Goal: Communication & Community: Participate in discussion

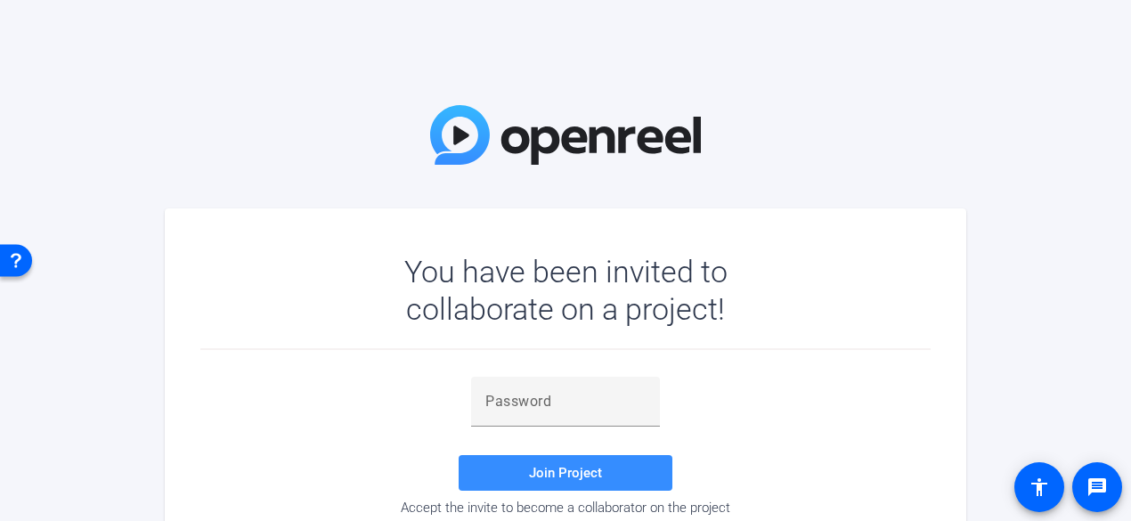
drag, startPoint x: 508, startPoint y: 409, endPoint x: 405, endPoint y: 346, distance: 120.6
click at [508, 409] on input "text" at bounding box center [565, 401] width 160 height 21
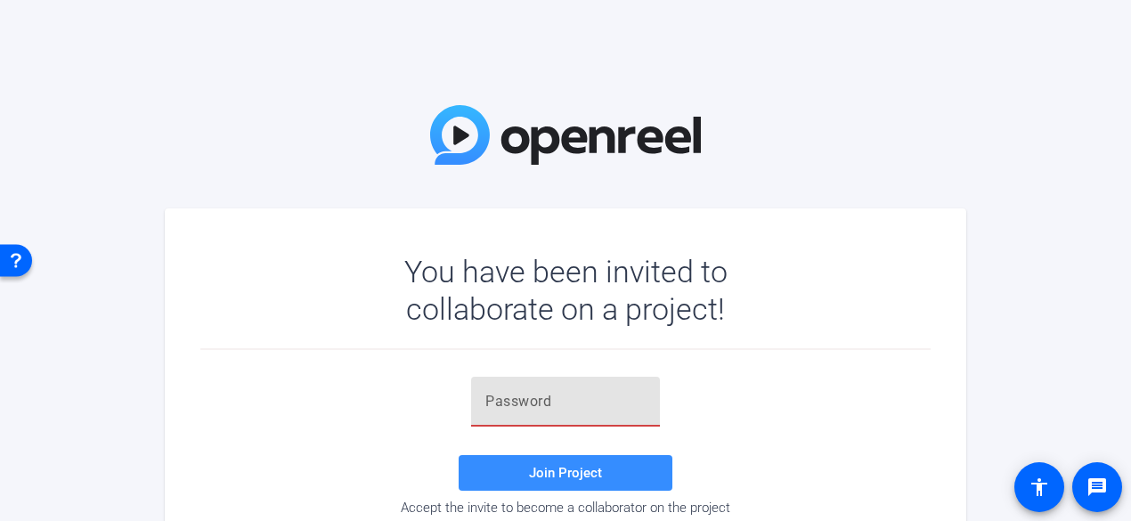
click at [523, 398] on input "text" at bounding box center [565, 401] width 160 height 21
paste input "https://docs.google.com/document/d/1yYW07oR7bOA0xR_dfJ-zciqGGmjXoF8m/edit?usp=d…"
type input "https://docs.google.com/document/d/1yYW07oR7bOA0xR_dfJ-zciqGGmjXoF8m/edit?usp=d…"
click at [641, 402] on input "https://docs.google.com/document/d/1yYW07oR7bOA0xR_dfJ-zciqGGmjXoF8m/edit?usp=d…" at bounding box center [565, 401] width 160 height 21
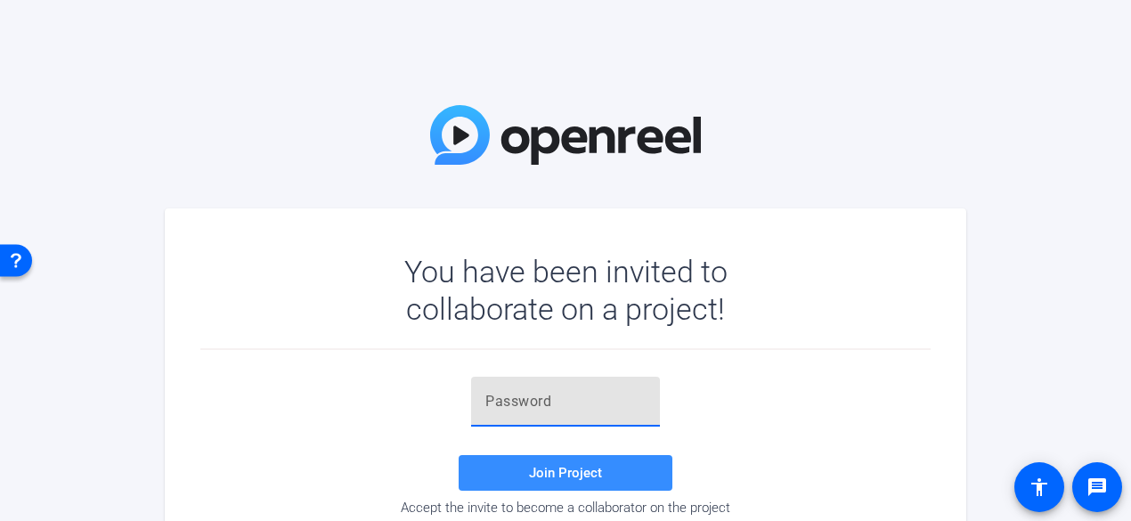
scroll to position [0, 0]
drag, startPoint x: 547, startPoint y: 391, endPoint x: 532, endPoint y: 407, distance: 21.4
click at [547, 391] on input "text" at bounding box center [565, 401] width 160 height 21
type input "P}&OnX"
click at [570, 466] on span "Join Project" at bounding box center [565, 473] width 73 height 16
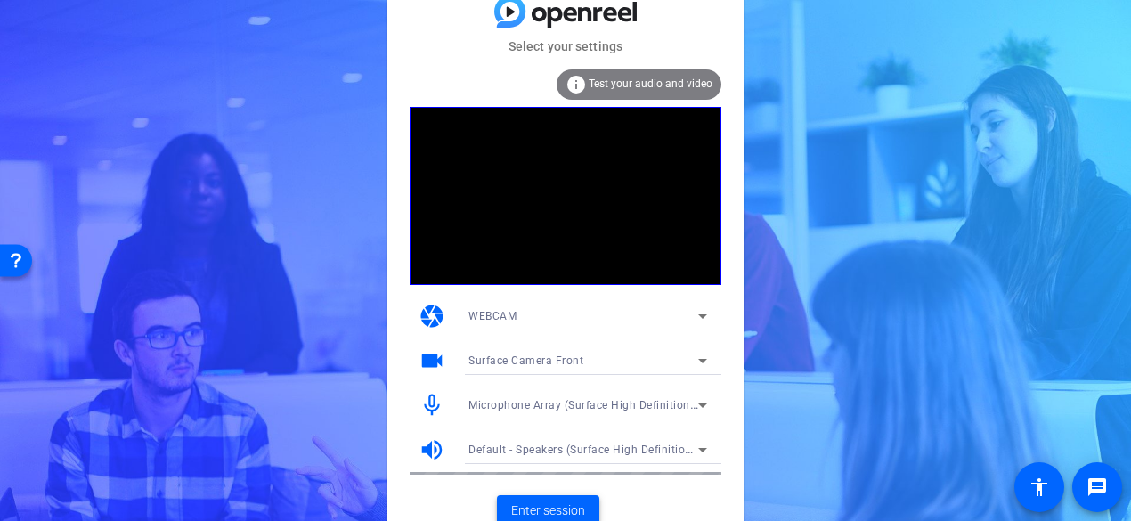
click at [564, 503] on span "Enter session" at bounding box center [548, 510] width 74 height 19
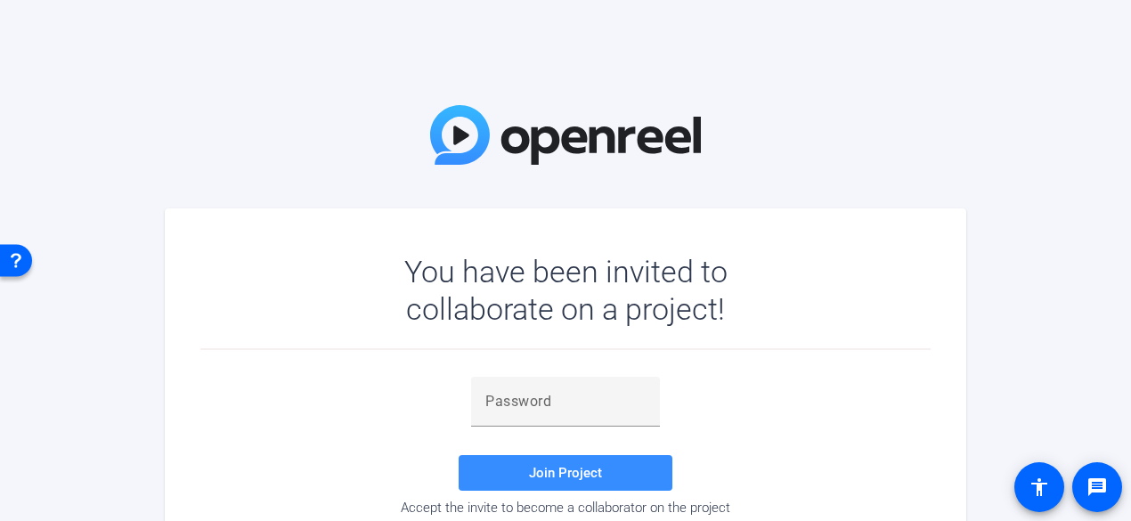
click at [541, 406] on input "text" at bounding box center [565, 401] width 160 height 21
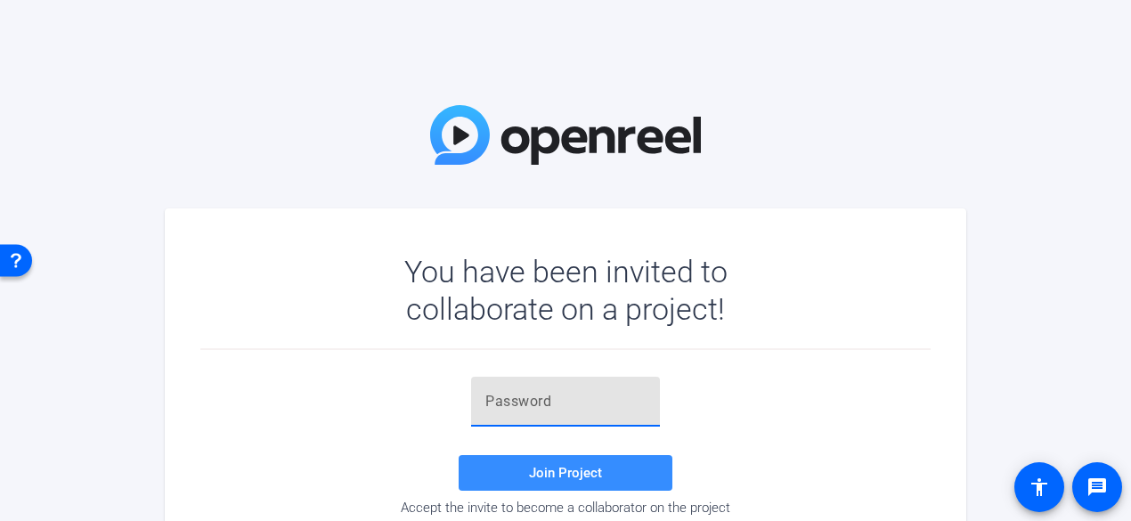
type input "P}&OnX"
click at [563, 471] on span "Join Project" at bounding box center [565, 473] width 73 height 16
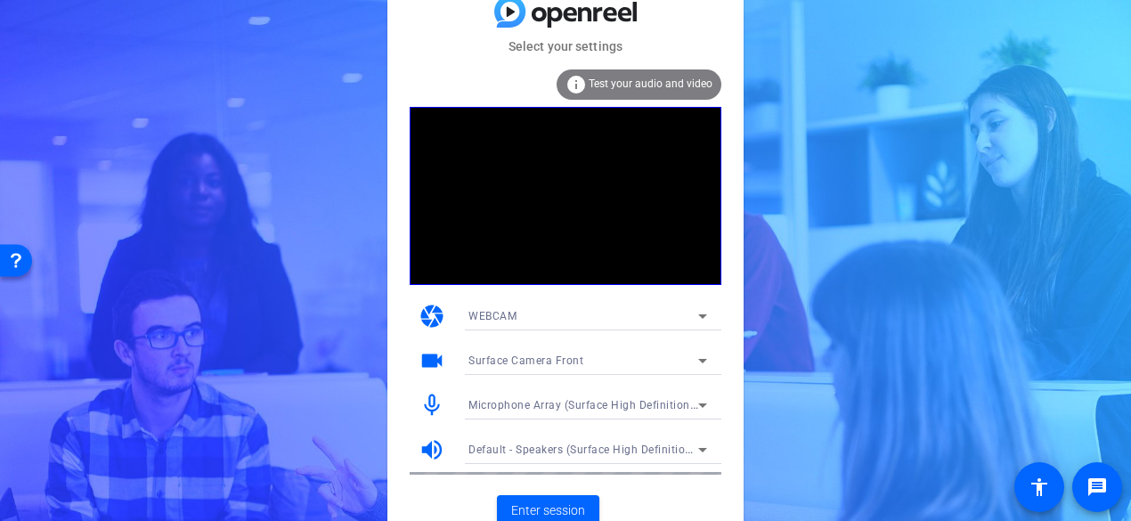
click at [522, 317] on div "WEBCAM" at bounding box center [583, 315] width 230 height 22
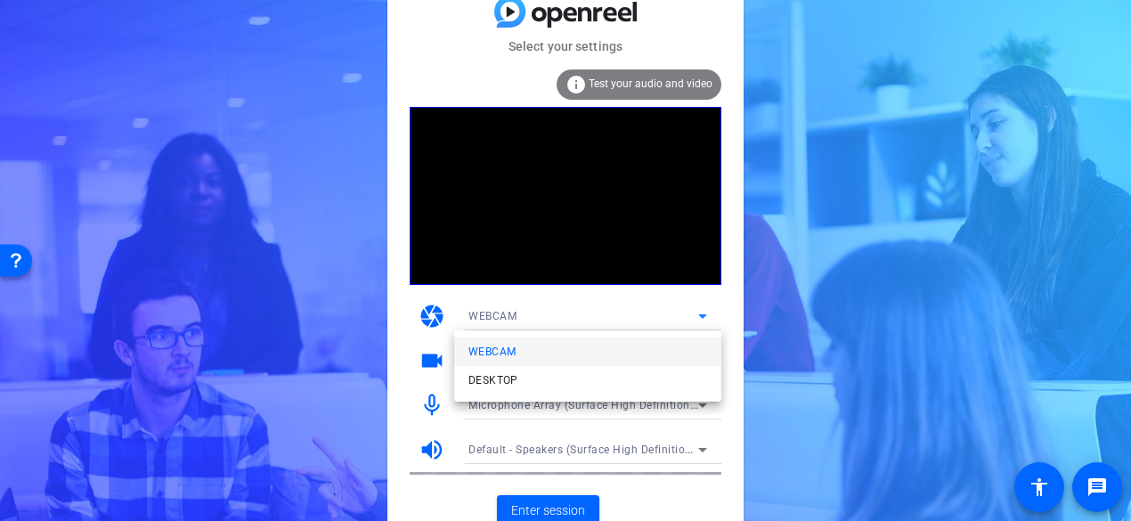
click at [347, 319] on div at bounding box center [565, 260] width 1131 height 521
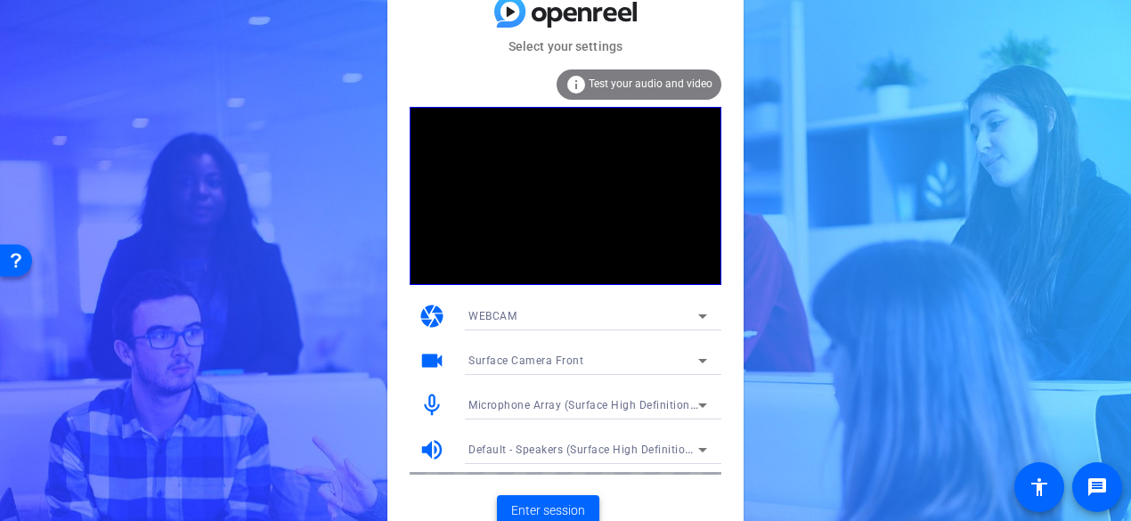
click at [545, 504] on span "Enter session" at bounding box center [548, 510] width 74 height 19
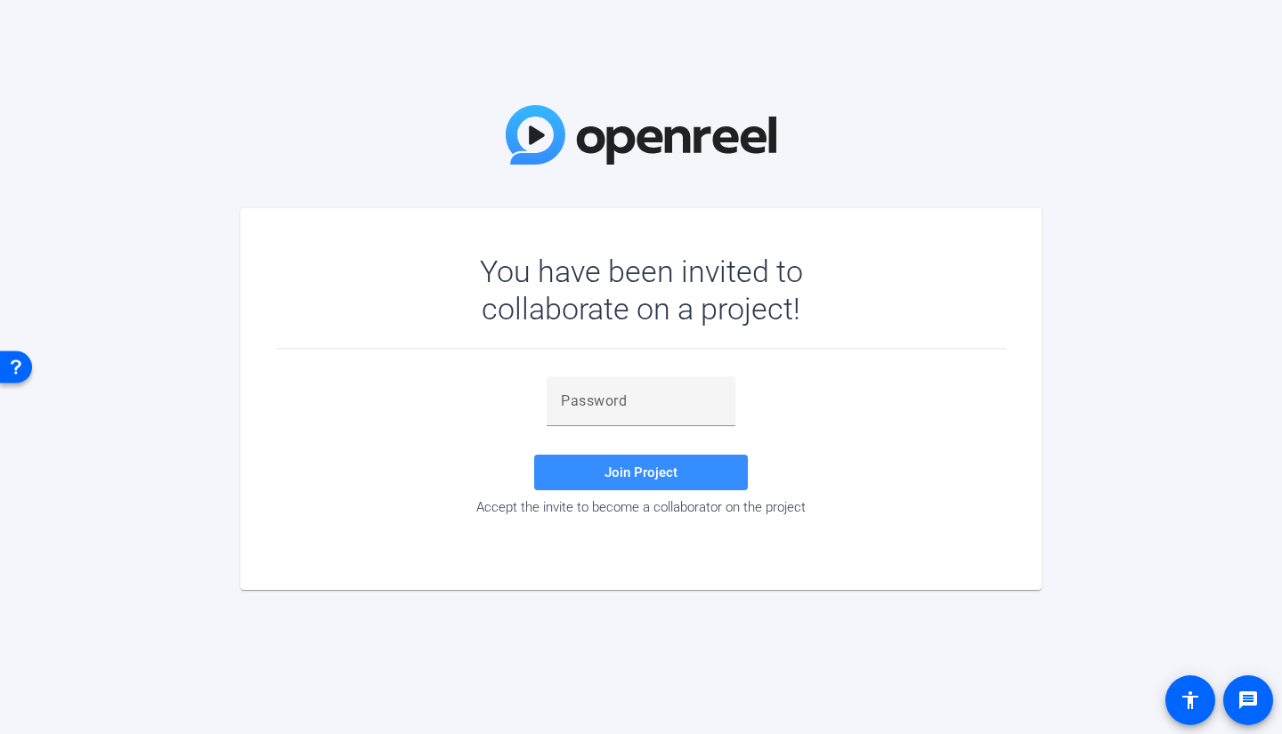
click at [619, 403] on input "text" at bounding box center [641, 401] width 160 height 21
type input "P}&OnX"
click at [609, 475] on span "Join Project" at bounding box center [640, 473] width 73 height 16
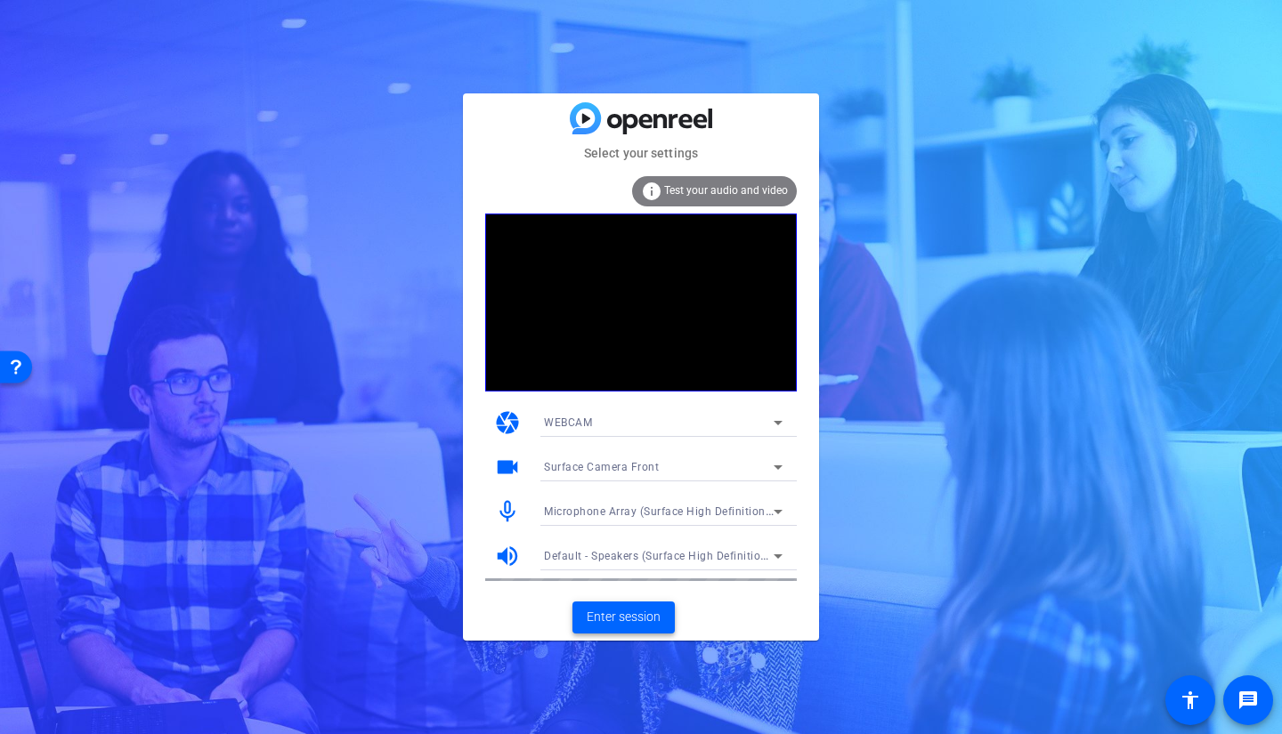
click at [611, 612] on span "Enter session" at bounding box center [624, 617] width 74 height 19
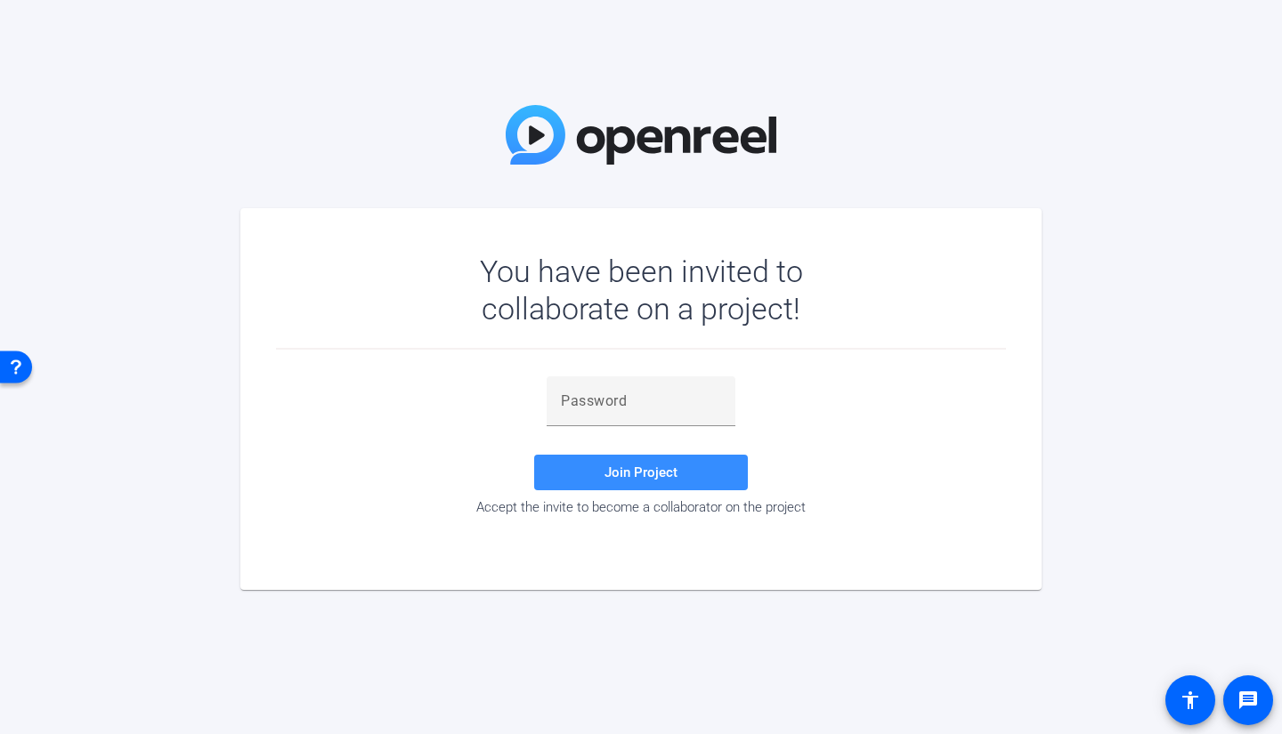
click at [604, 406] on input "text" at bounding box center [641, 401] width 160 height 21
paste input "8yQ6"
type input "8yQ6"
click at [596, 482] on span at bounding box center [641, 472] width 214 height 43
drag, startPoint x: 590, startPoint y: 403, endPoint x: 527, endPoint y: 409, distance: 63.5
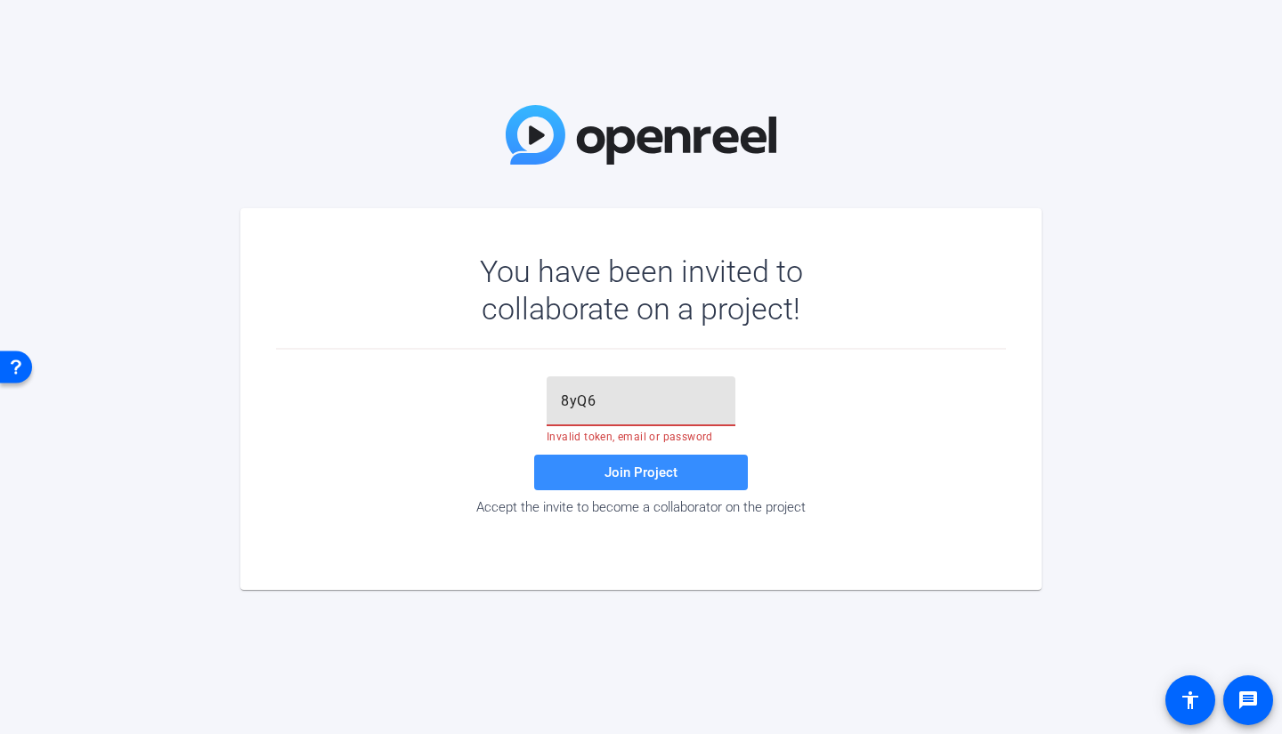
click at [527, 409] on div "8yQ6 Invalid token, email or password Join Project Accept the invite to become …" at bounding box center [641, 446] width 730 height 139
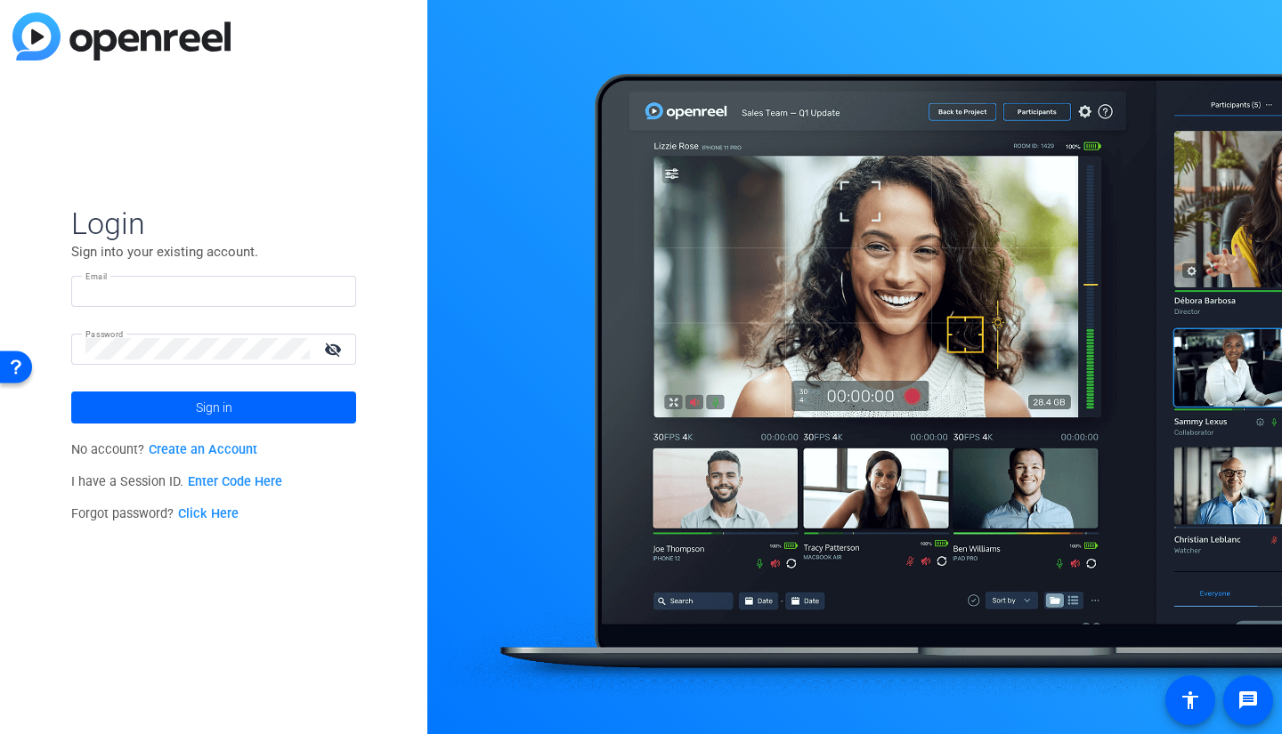
type input "[EMAIL_ADDRESS][DOMAIN_NAME]"
click at [255, 482] on link "Enter Code Here" at bounding box center [235, 481] width 94 height 15
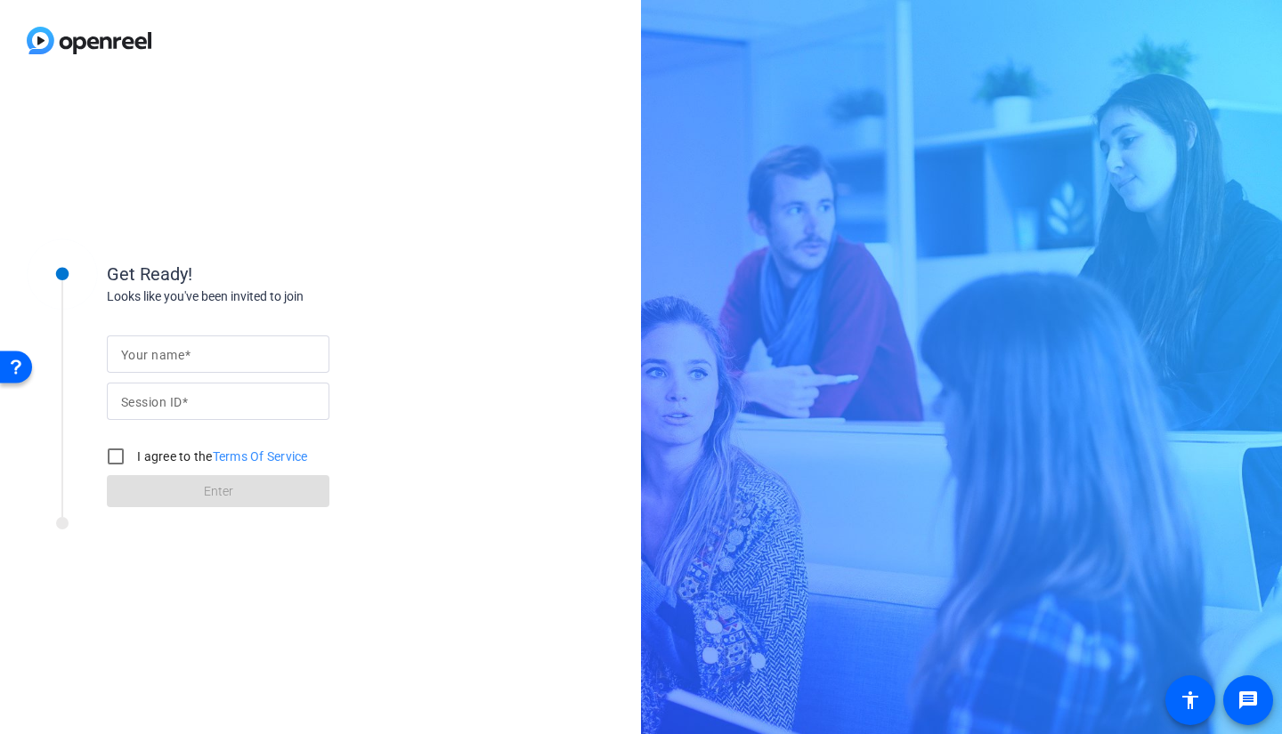
click at [223, 346] on input "Your name" at bounding box center [218, 354] width 194 height 21
type input "[PERSON_NAME]"
click at [35, 592] on div "Get Ready! Looks like you've been invited to join Your name [PERSON_NAME] Sessi…" at bounding box center [320, 407] width 641 height 653
click at [190, 401] on input "Session ID" at bounding box center [218, 401] width 194 height 21
drag, startPoint x: 117, startPoint y: 454, endPoint x: 135, endPoint y: 430, distance: 30.4
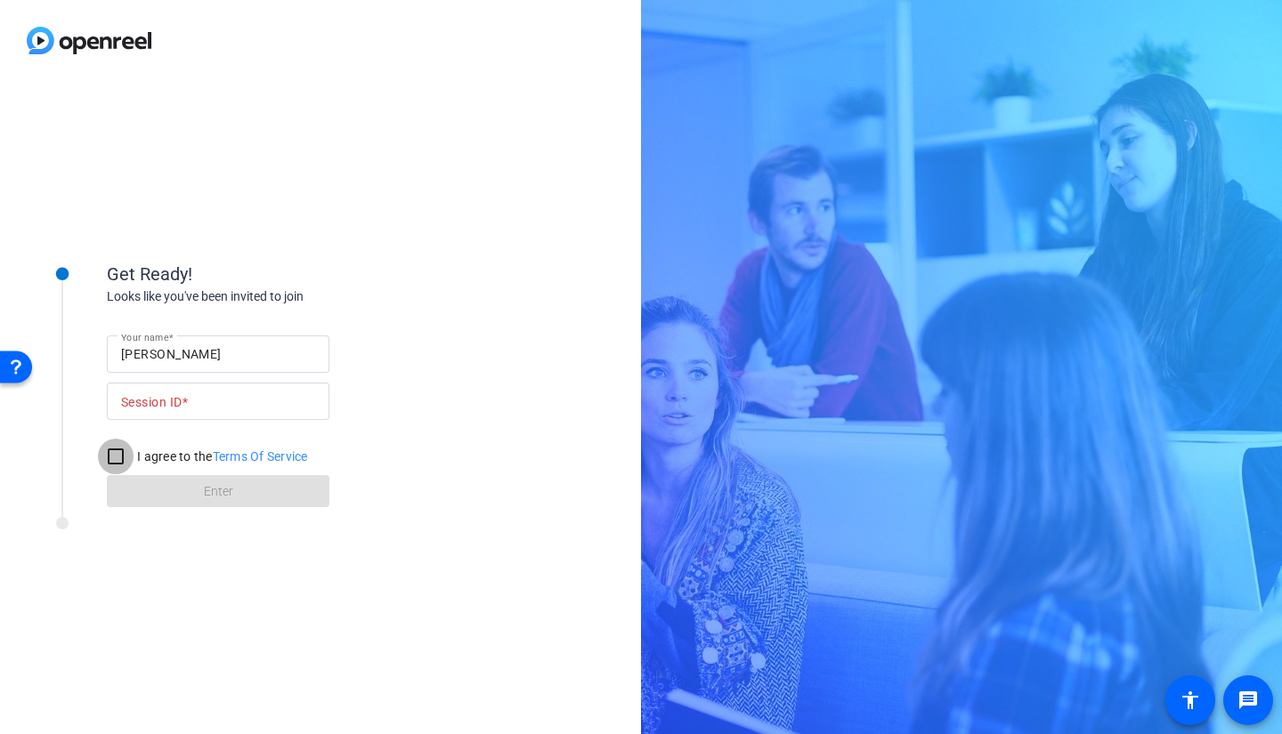
click at [118, 454] on input "I agree to the Terms Of Service" at bounding box center [116, 457] width 36 height 36
checkbox input "true"
click at [170, 395] on mat-label "Session ID" at bounding box center [151, 402] width 61 height 14
click at [170, 393] on input "Session ID" at bounding box center [218, 401] width 194 height 21
paste input "8yQ6"
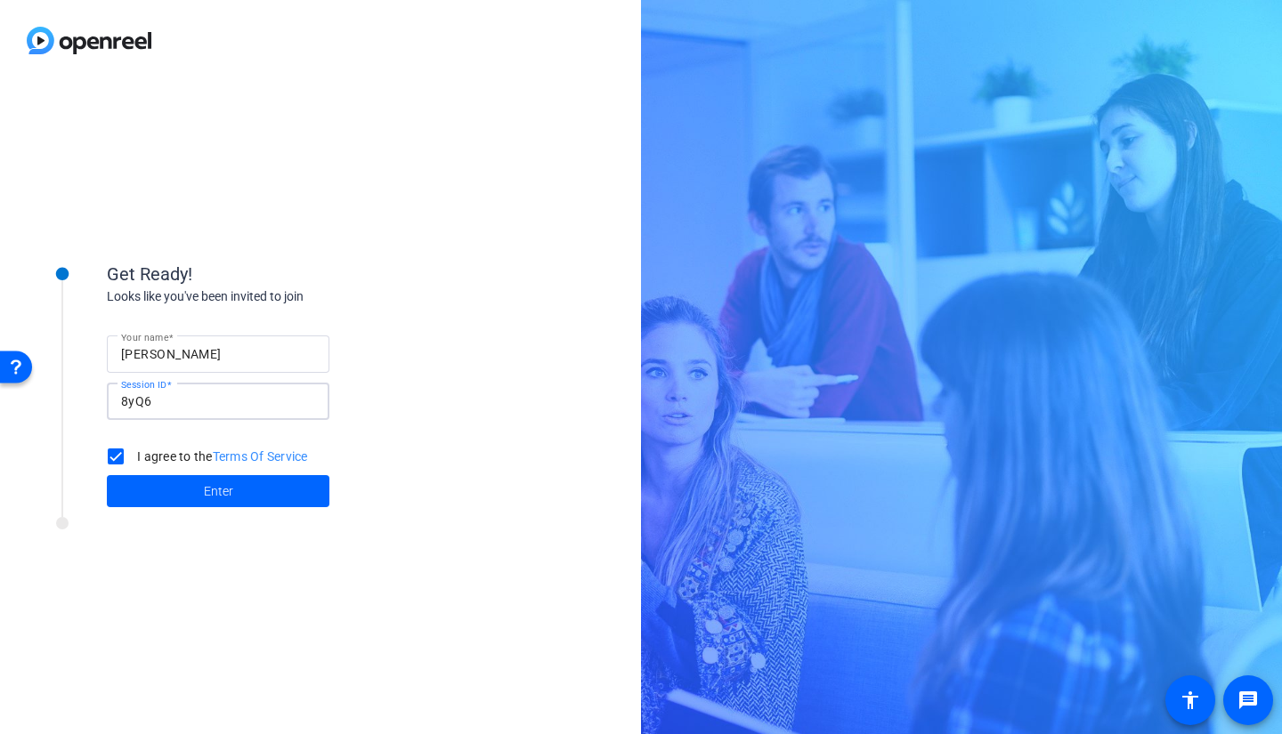
type input "8yQ6"
click at [191, 496] on span at bounding box center [218, 491] width 223 height 43
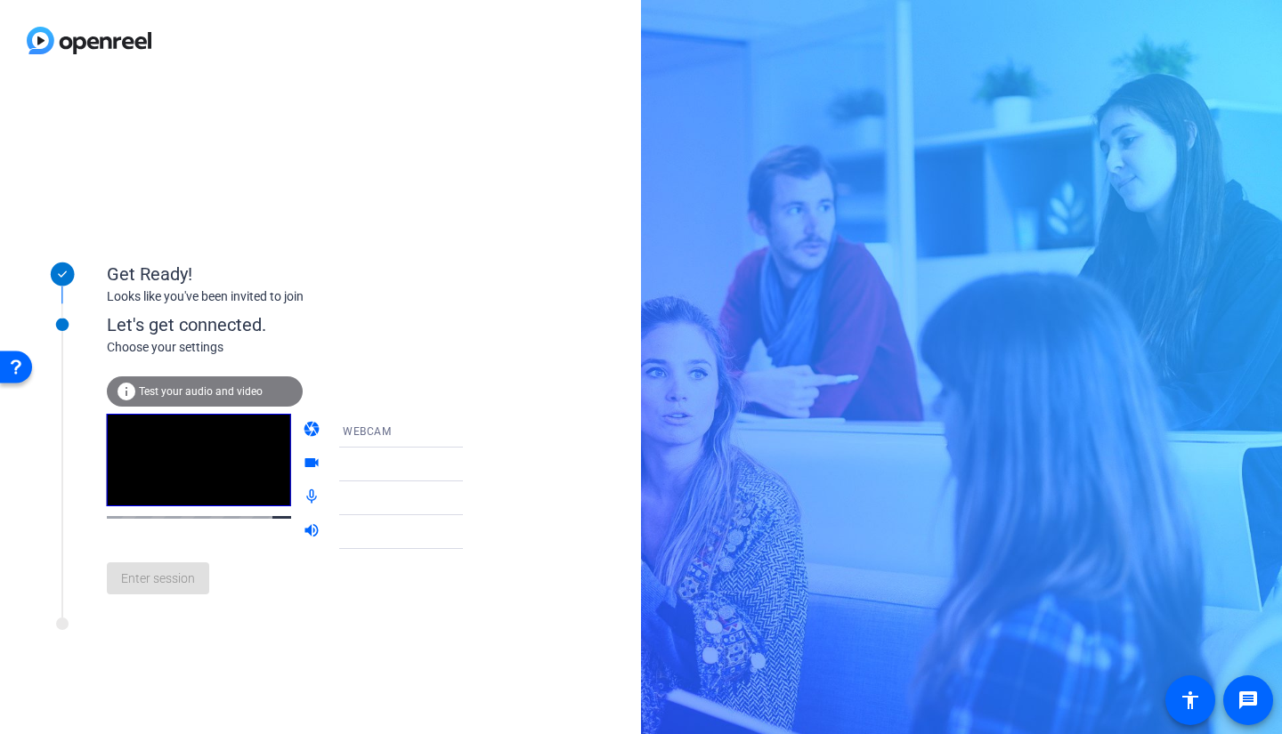
click at [397, 431] on div "WEBCAM" at bounding box center [409, 431] width 133 height 22
click at [449, 374] on div at bounding box center [641, 367] width 1282 height 734
click at [386, 500] on span "Microphone Array (Surface High Definition Audio)" at bounding box center [472, 498] width 259 height 14
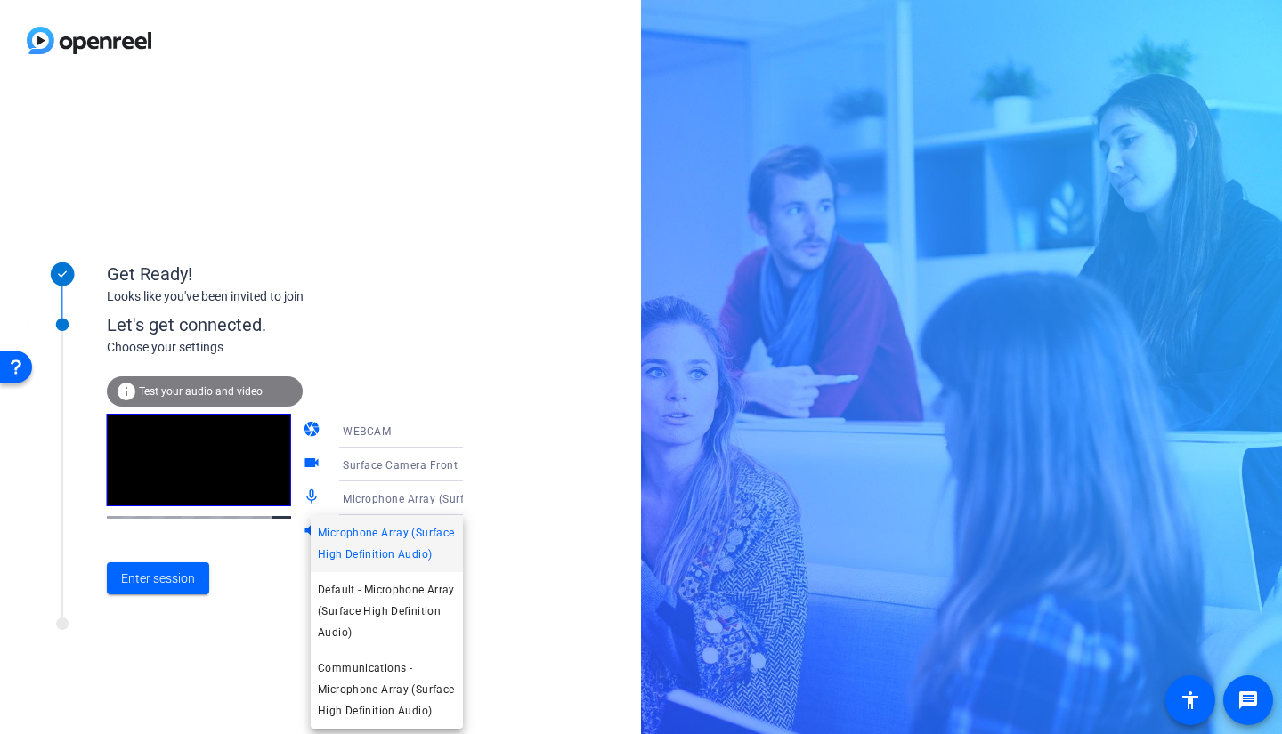
click at [465, 356] on div at bounding box center [641, 367] width 1282 height 734
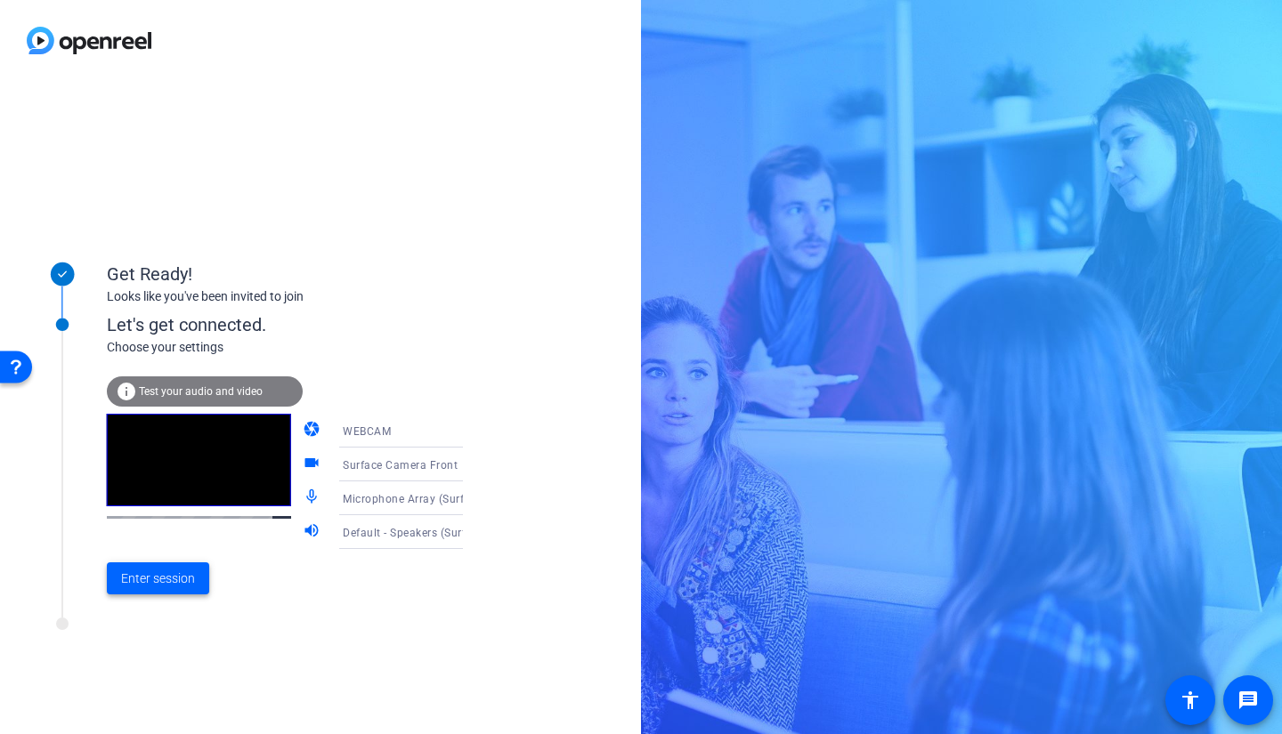
click at [162, 576] on span "Enter session" at bounding box center [158, 579] width 74 height 19
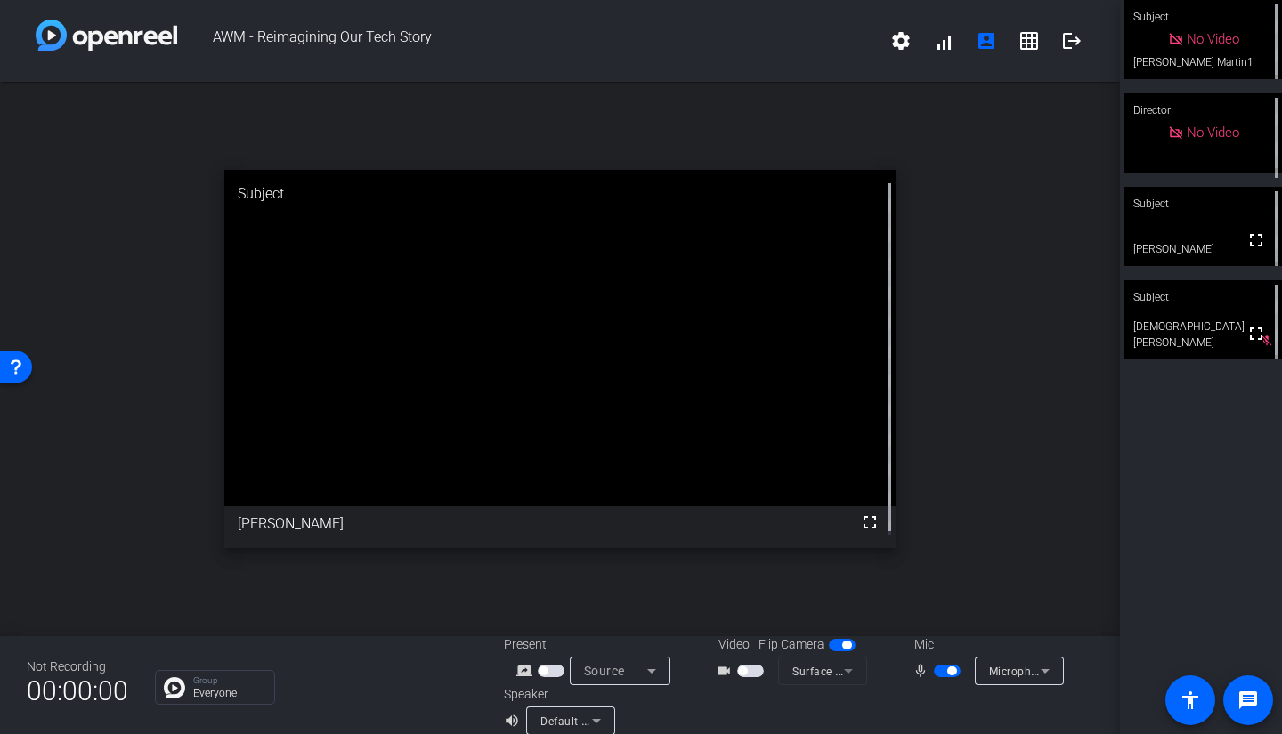
click at [939, 674] on span "button" at bounding box center [947, 671] width 27 height 12
click at [890, 41] on mat-icon "settings" at bounding box center [900, 40] width 21 height 21
click at [936, 43] on div at bounding box center [641, 367] width 1282 height 734
click at [936, 43] on span at bounding box center [943, 41] width 43 height 43
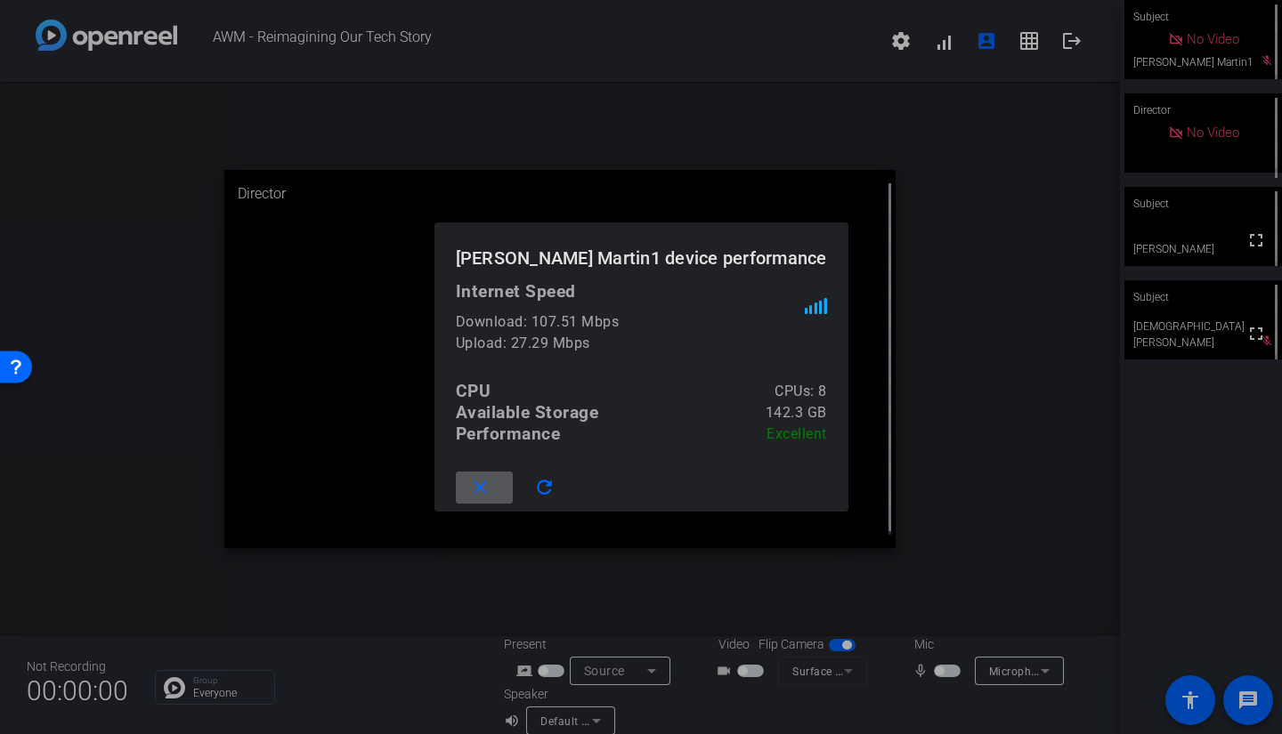
click at [1043, 109] on div at bounding box center [641, 367] width 1282 height 734
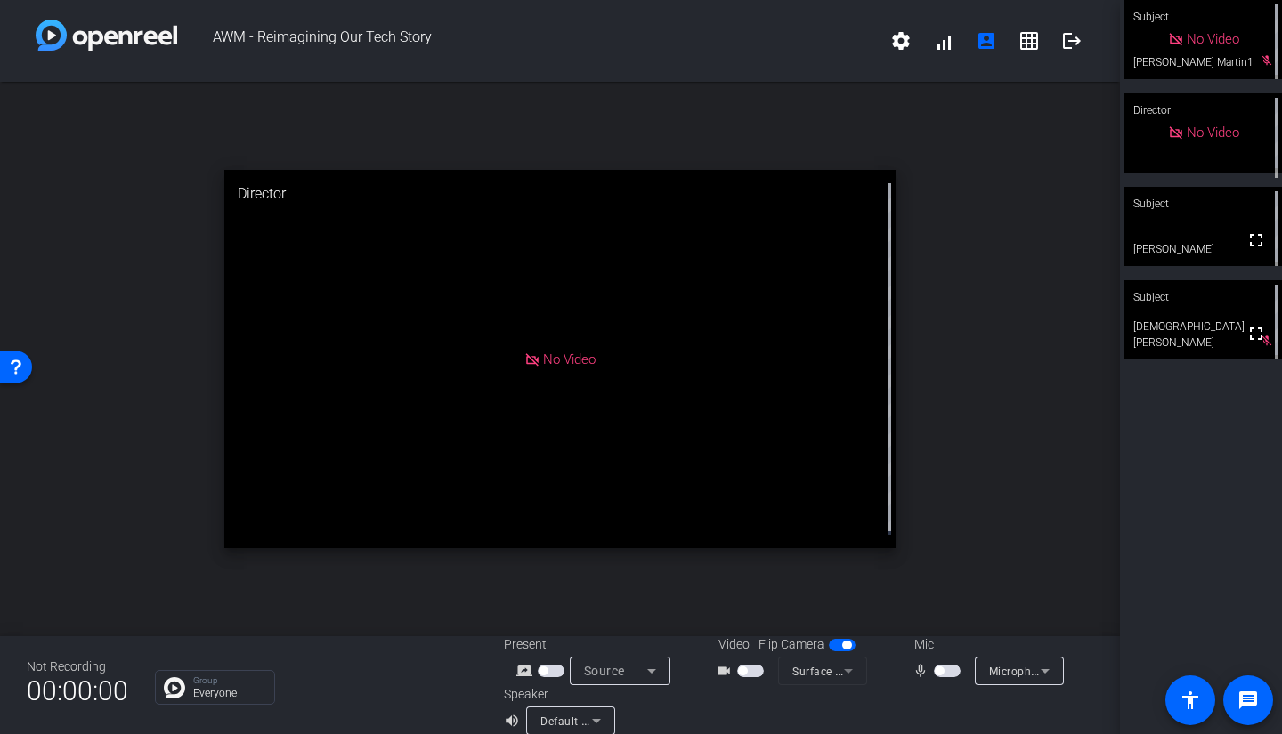
click at [1018, 37] on mat-icon "grid_on" at bounding box center [1028, 40] width 21 height 21
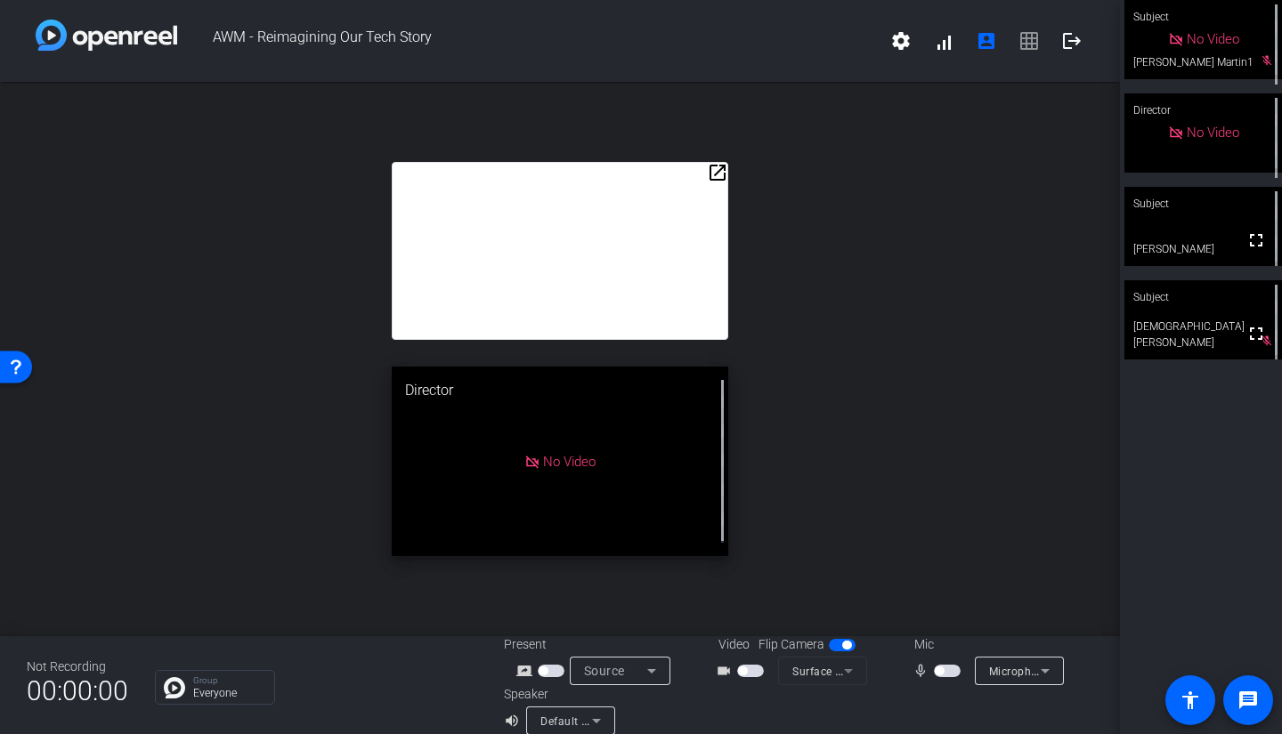
click at [1022, 36] on span "settings signal_cellular_alt account_box grid_on logout" at bounding box center [987, 41] width 214 height 43
click at [937, 669] on button "button" at bounding box center [947, 671] width 27 height 12
click at [947, 670] on span "button" at bounding box center [951, 671] width 9 height 9
click at [1246, 250] on mat-icon "fullscreen" at bounding box center [1255, 240] width 21 height 21
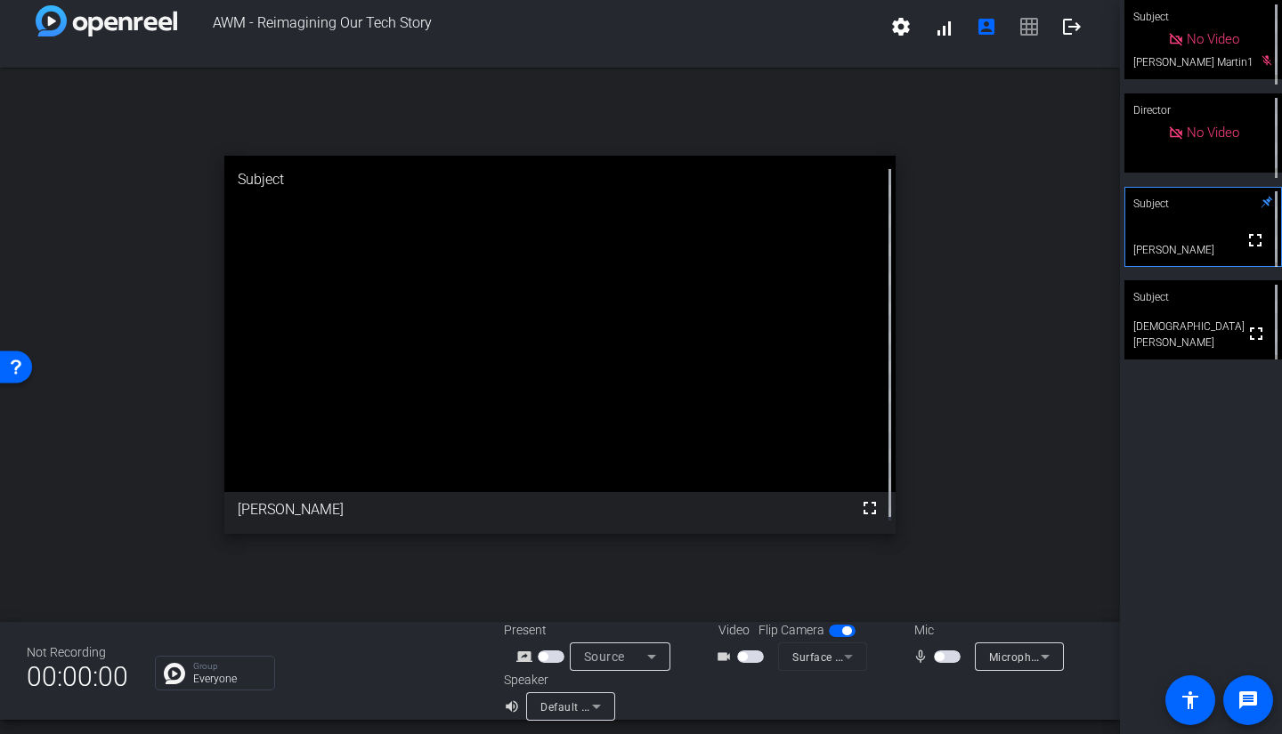
scroll to position [20, 0]
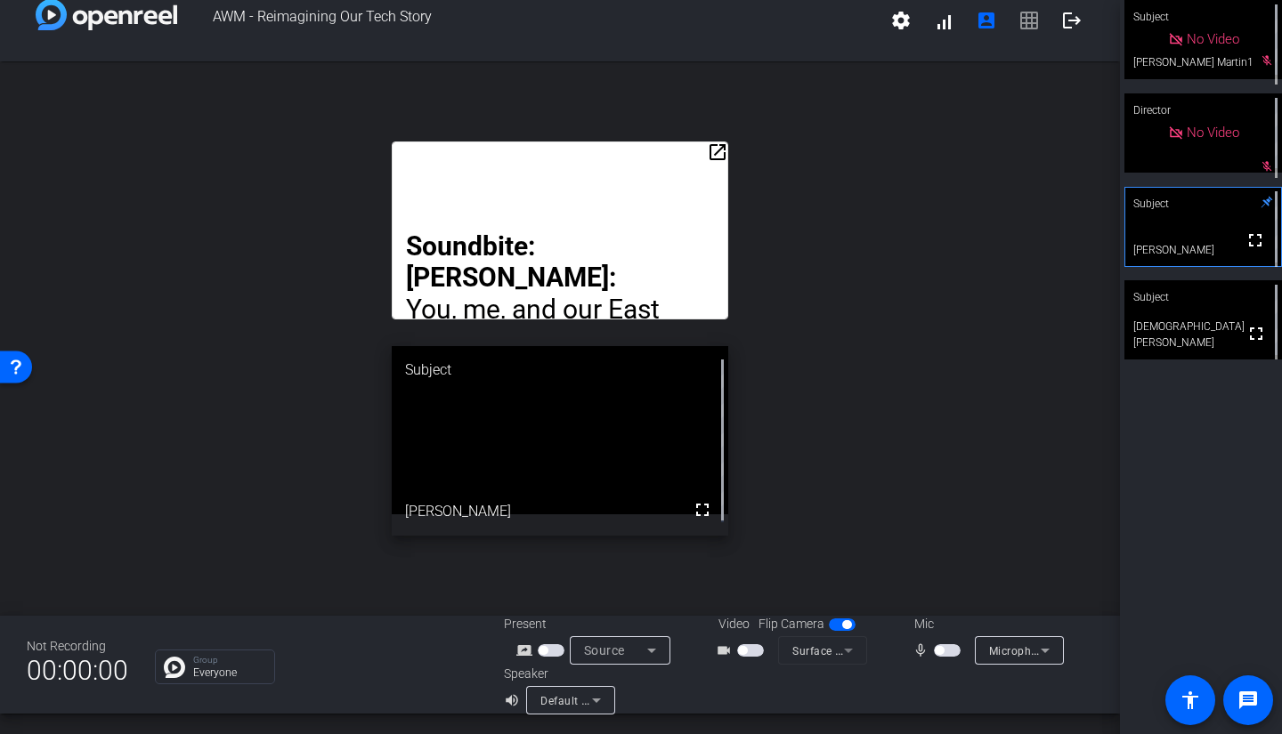
click at [935, 651] on span "button" at bounding box center [939, 650] width 9 height 9
click at [935, 651] on span "button" at bounding box center [947, 650] width 27 height 12
click at [943, 644] on mat-slide-toggle at bounding box center [949, 650] width 30 height 19
click at [943, 644] on span "button" at bounding box center [947, 650] width 27 height 12
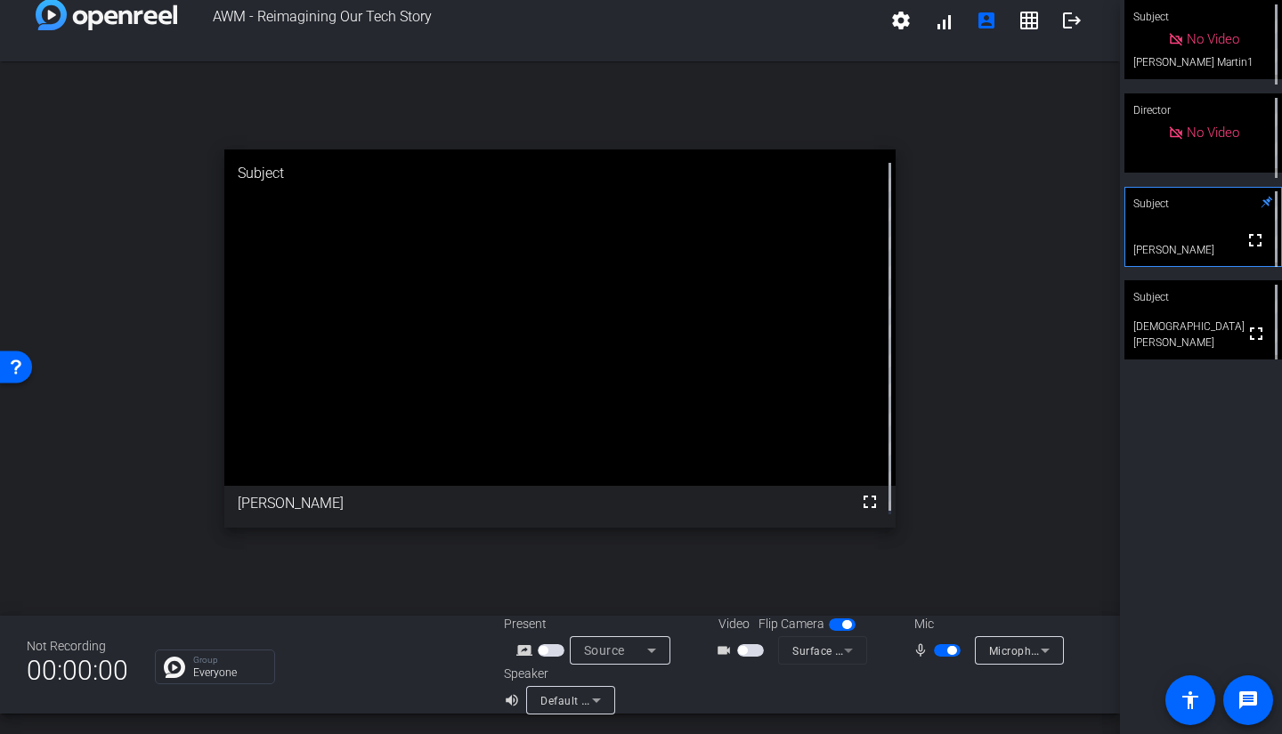
click at [938, 653] on span "button" at bounding box center [947, 650] width 27 height 12
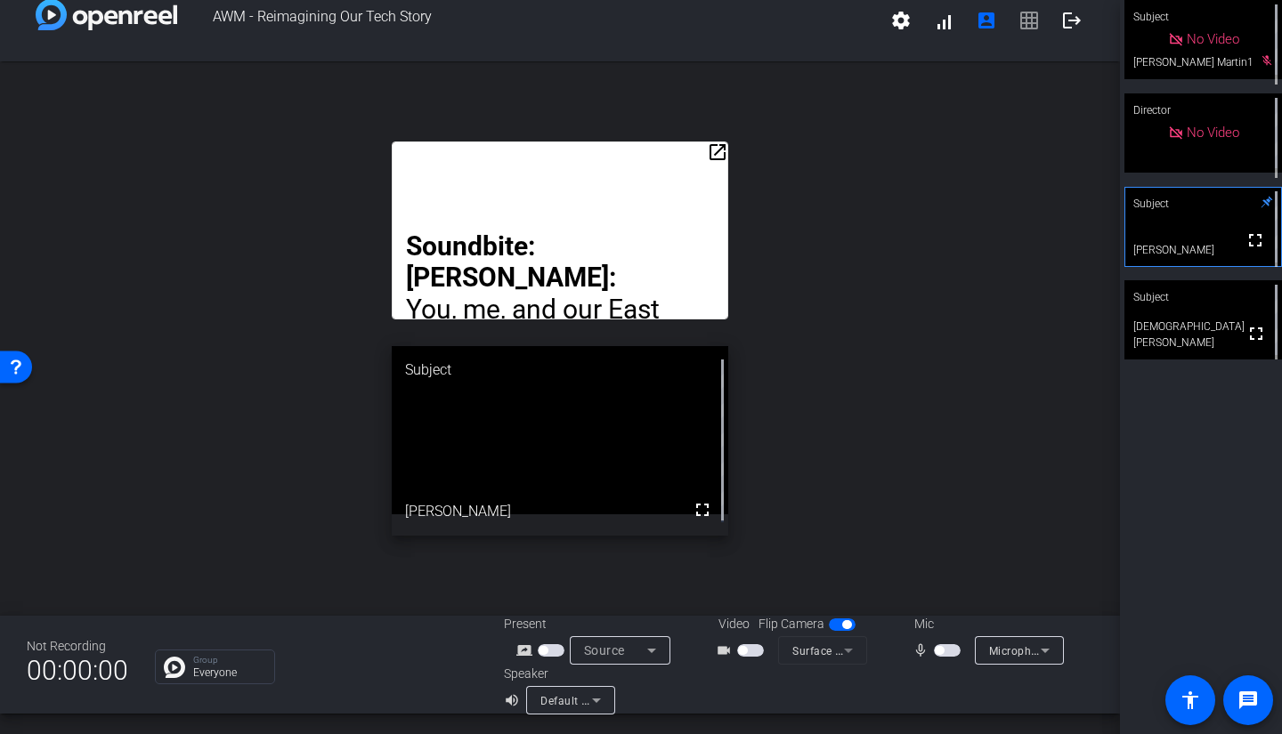
click at [939, 653] on span "button" at bounding box center [947, 650] width 27 height 12
click at [947, 653] on span "button" at bounding box center [951, 650] width 9 height 9
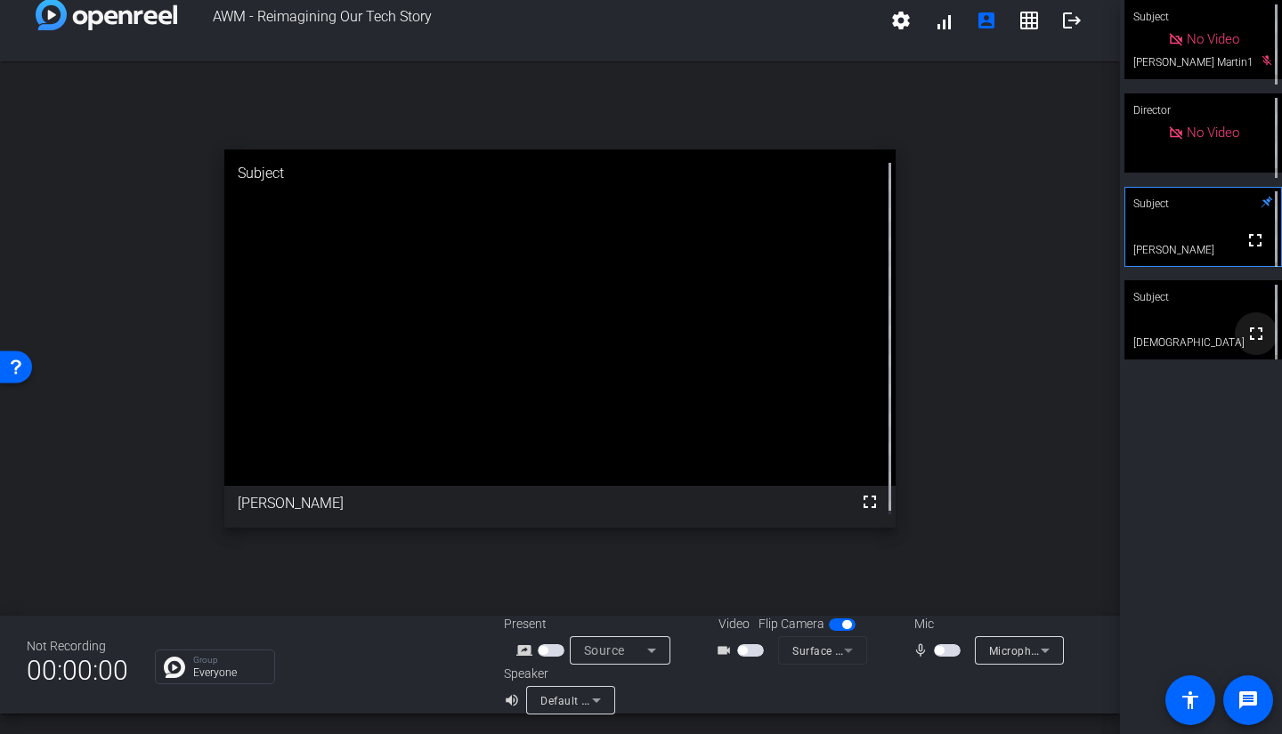
click at [1250, 344] on mat-icon "fullscreen" at bounding box center [1255, 333] width 21 height 21
drag, startPoint x: 1166, startPoint y: 227, endPoint x: 1135, endPoint y: 233, distance: 31.8
click at [1165, 232] on video at bounding box center [1203, 226] width 158 height 79
click at [1194, 307] on div "Subject" at bounding box center [1203, 297] width 158 height 34
click at [1182, 241] on video at bounding box center [1203, 226] width 158 height 79
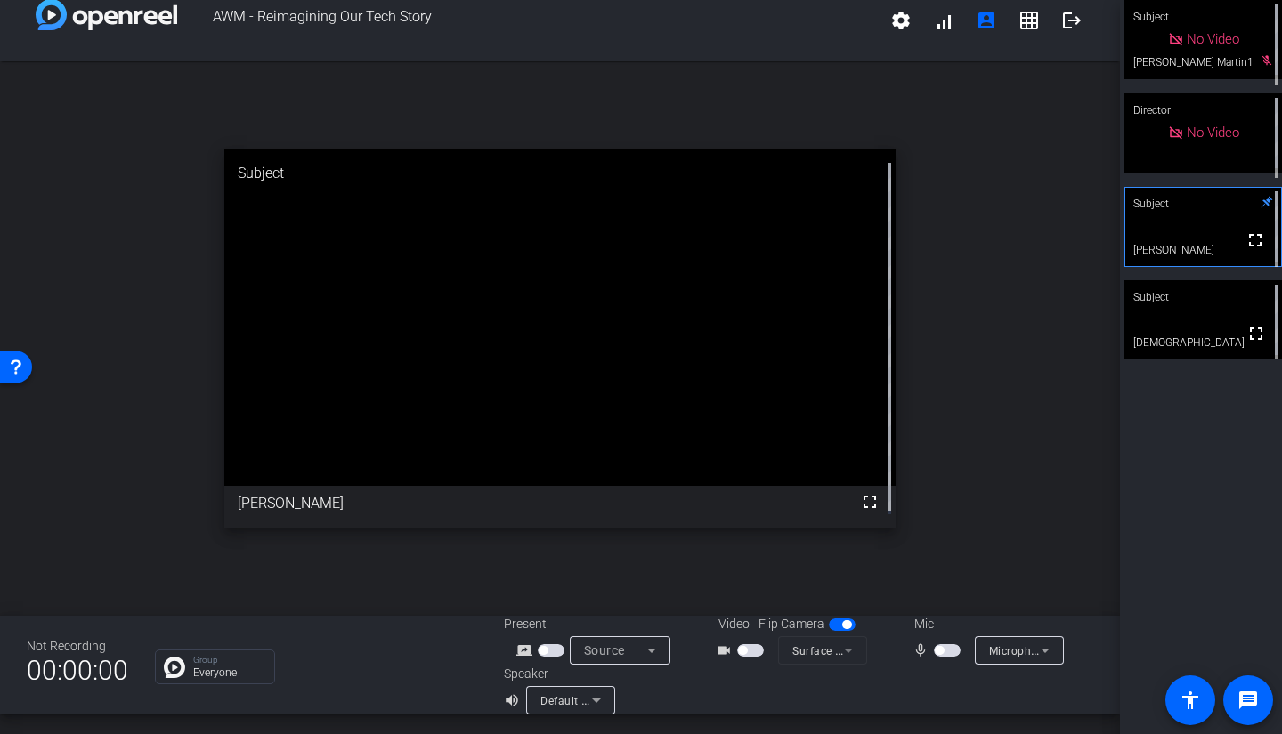
click at [940, 654] on span "button" at bounding box center [947, 650] width 27 height 12
click at [941, 651] on span "button" at bounding box center [947, 650] width 27 height 12
click at [947, 654] on span "button" at bounding box center [951, 650] width 9 height 9
click at [937, 647] on span "button" at bounding box center [947, 650] width 27 height 12
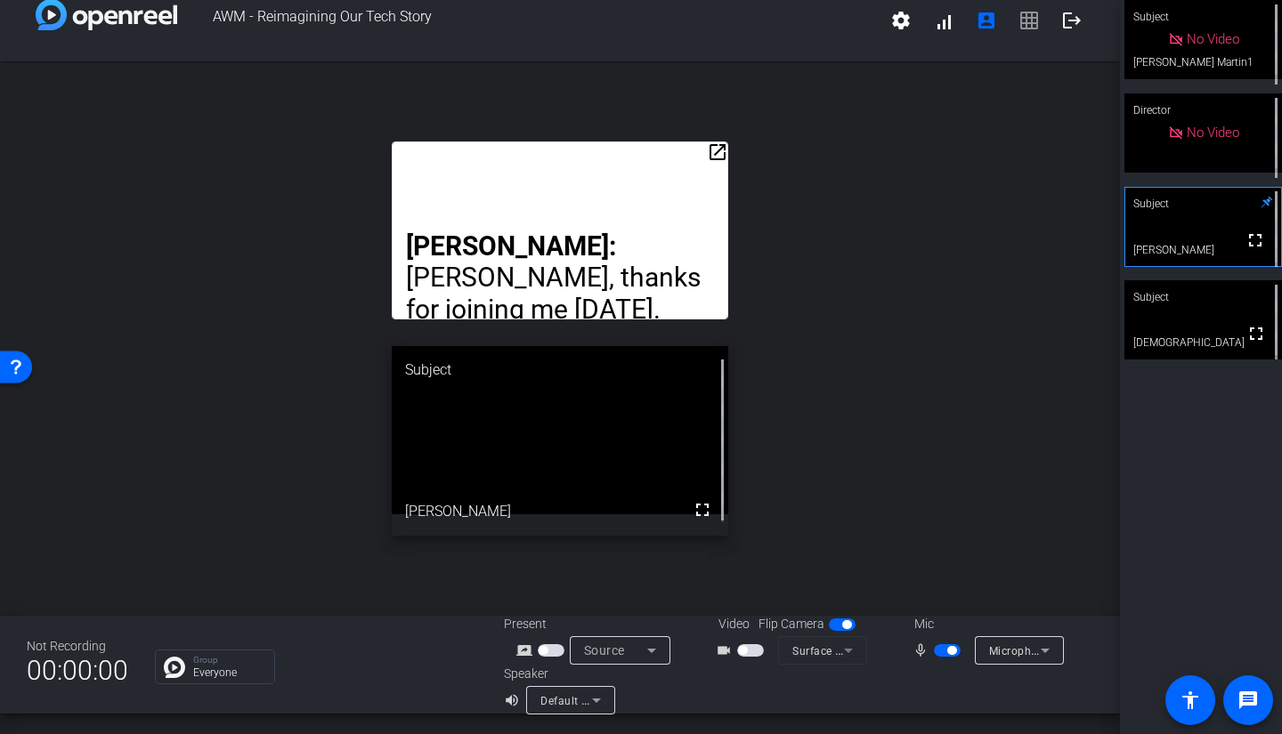
click at [947, 656] on span "button" at bounding box center [947, 650] width 27 height 12
click at [939, 649] on span "button" at bounding box center [947, 650] width 27 height 12
click at [947, 651] on span "button" at bounding box center [951, 650] width 9 height 9
click at [936, 653] on span "button" at bounding box center [939, 650] width 9 height 9
click at [939, 654] on span "button" at bounding box center [947, 650] width 27 height 12
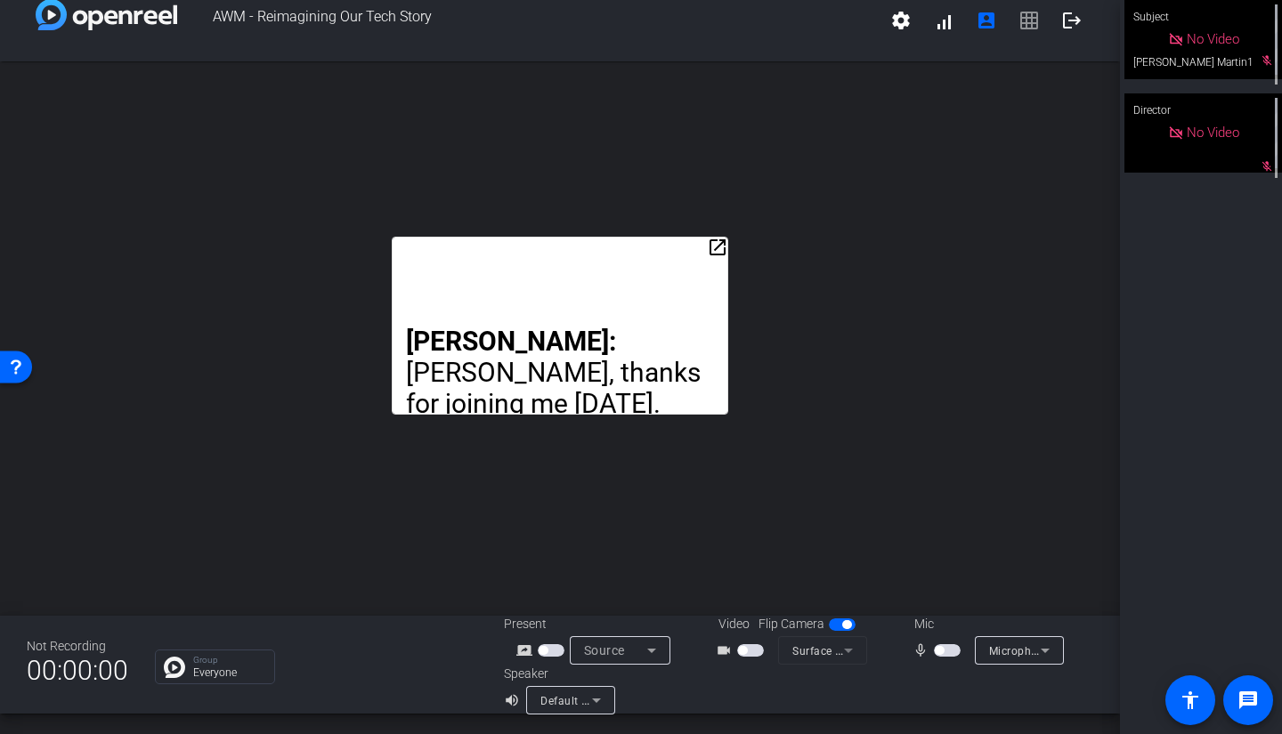
click at [935, 650] on span "button" at bounding box center [939, 650] width 9 height 9
